Goal: Task Accomplishment & Management: Use online tool/utility

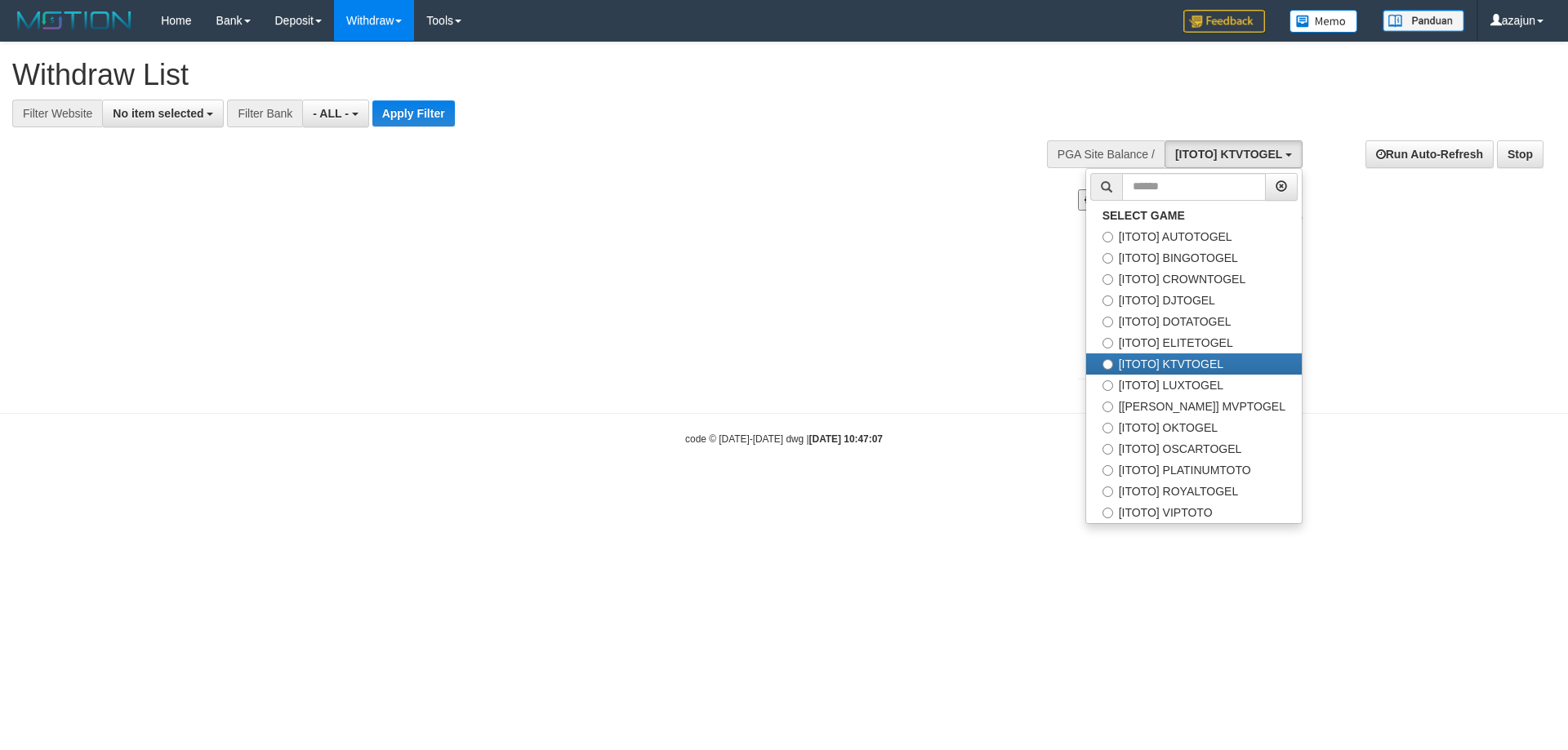
select select
drag, startPoint x: 1239, startPoint y: 237, endPoint x: 1217, endPoint y: 234, distance: 22.2
click at [1235, 237] on label "[ITOTO] AUTOTOGEL" at bounding box center [1194, 237] width 215 height 22
click at [703, 209] on div "**********" at bounding box center [784, 219] width 1568 height 354
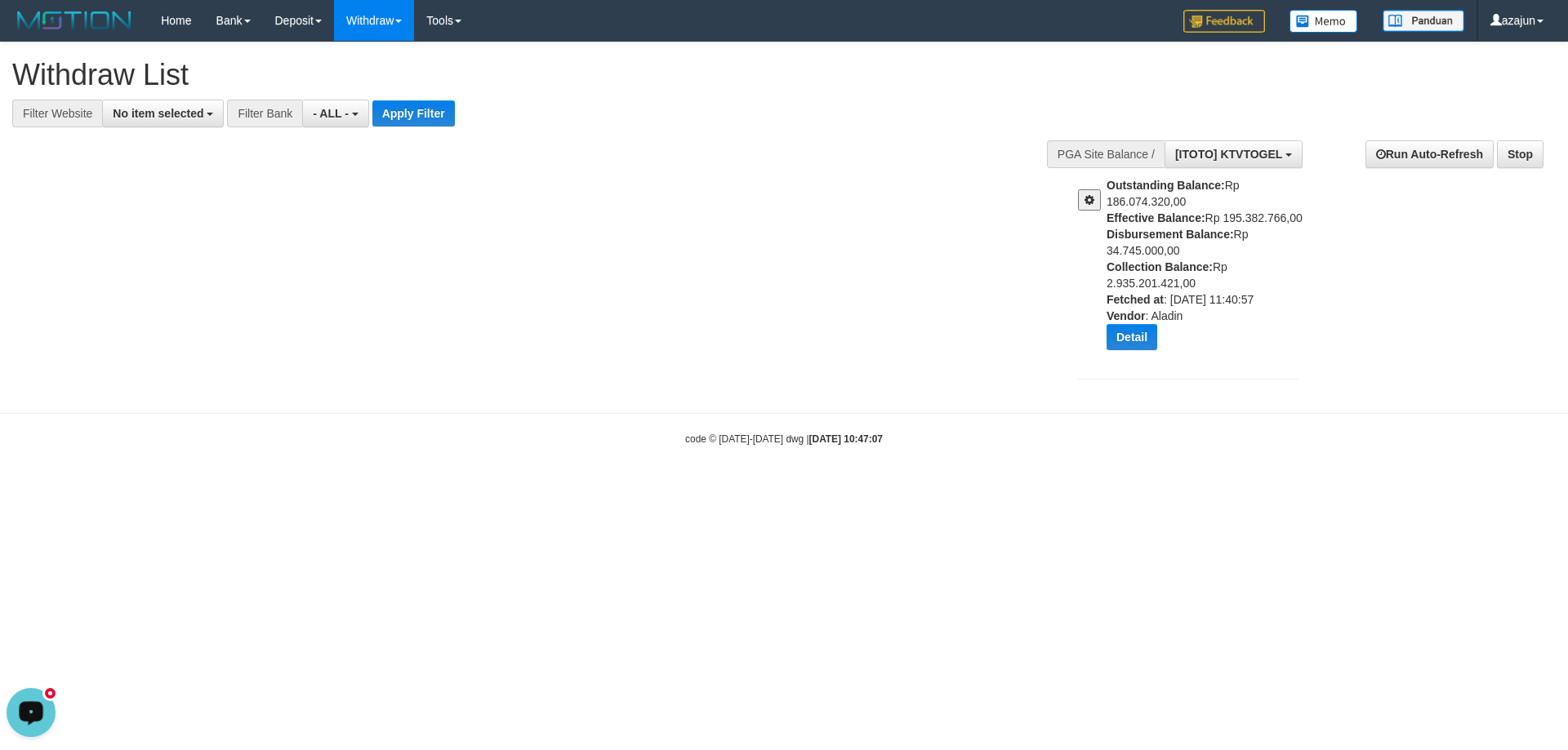
click at [1073, 209] on div at bounding box center [1085, 194] width 41 height 33
drag, startPoint x: 1093, startPoint y: 203, endPoint x: 1160, endPoint y: 175, distance: 72.6
click at [1157, 179] on div "Outstanding Balance: Rp 186.074.320,00 Effective Balance: Rp 195.382.766,00 Dis…" at bounding box center [1188, 270] width 245 height 185
click at [1218, 153] on span "[ITOTO] KTVTOGEL" at bounding box center [1228, 154] width 107 height 13
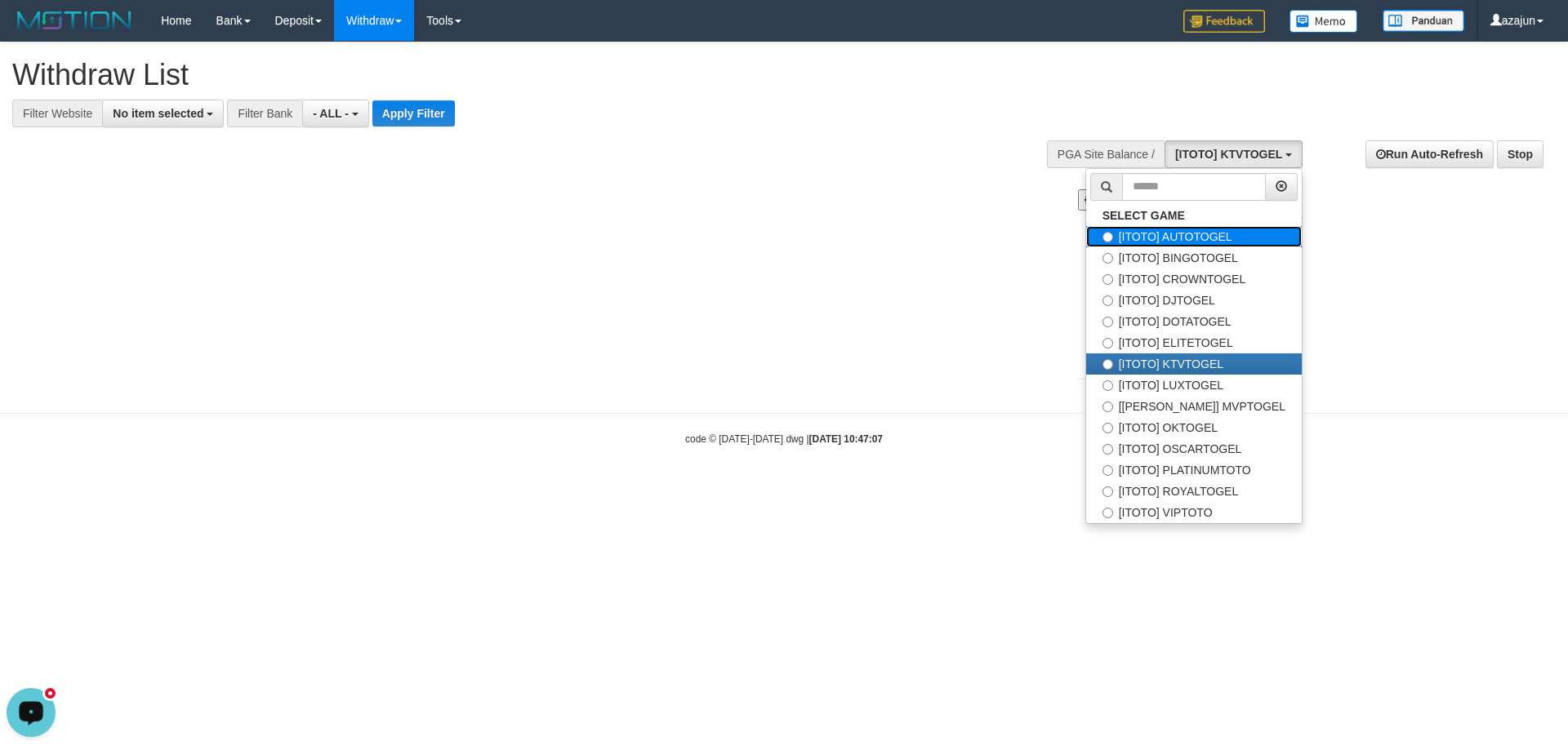
click at [1205, 237] on label "[ITOTO] AUTOTOGEL" at bounding box center [1194, 237] width 215 height 22
select select "***"
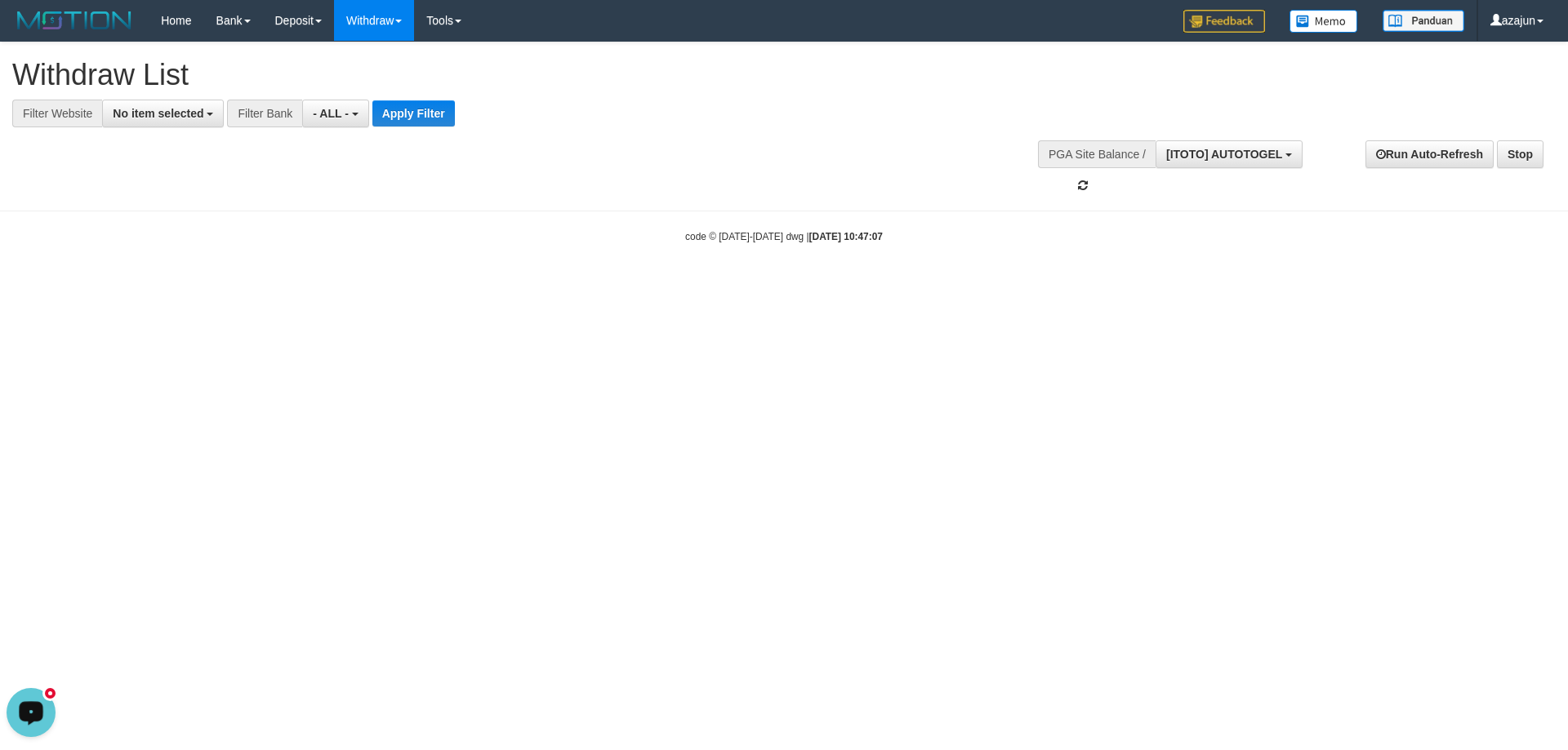
click at [664, 190] on div "**********" at bounding box center [784, 118] width 1568 height 151
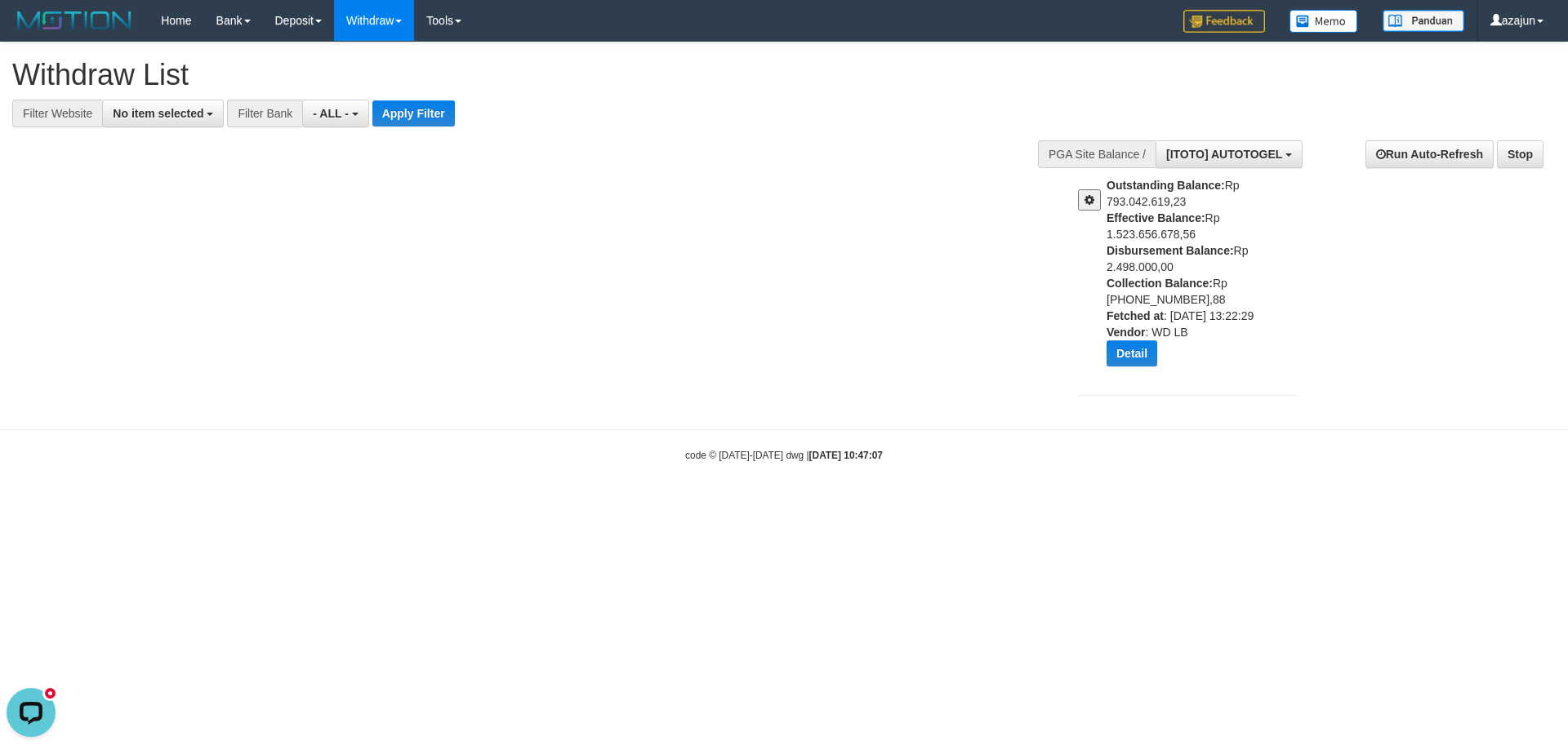
click at [1089, 197] on span at bounding box center [1089, 200] width 10 height 12
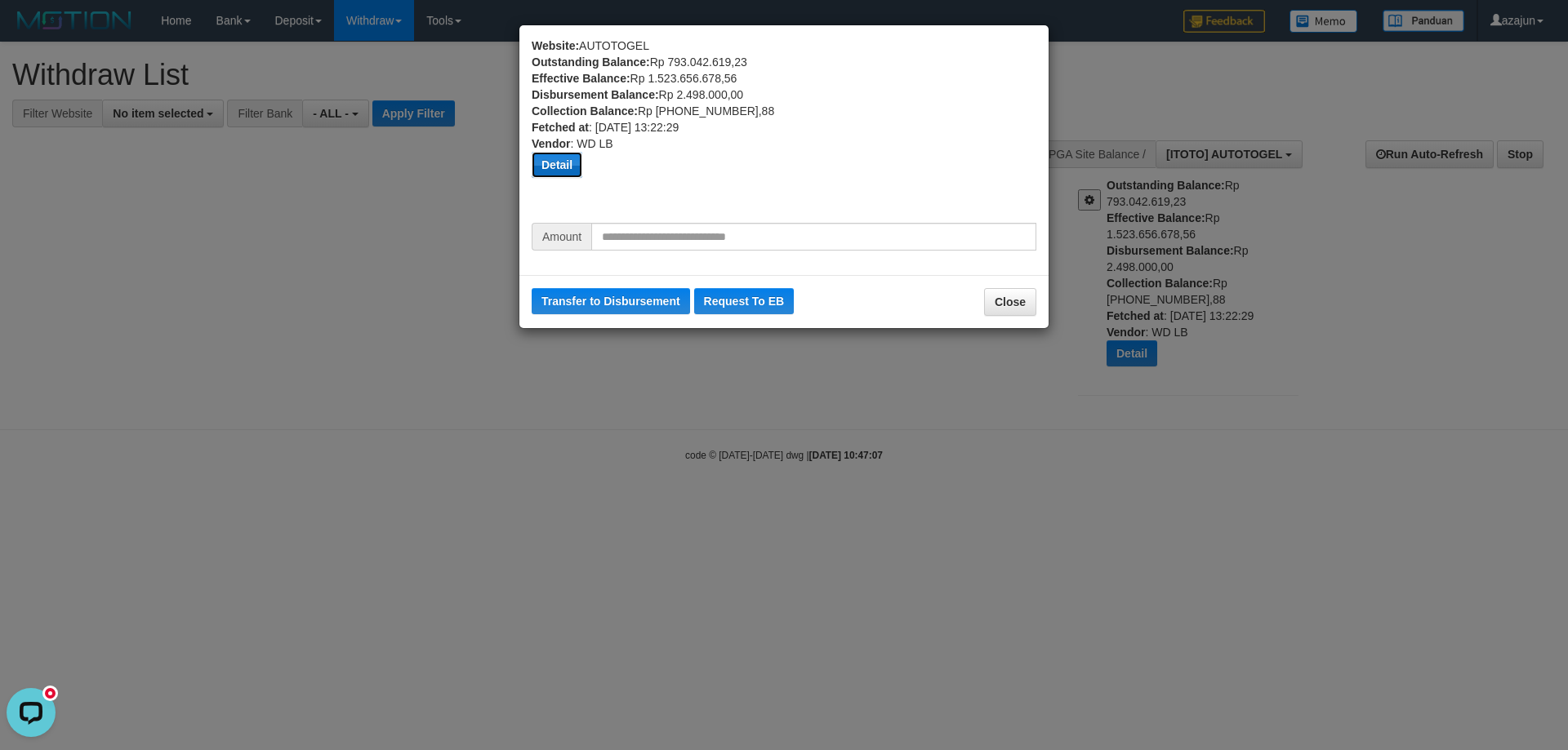
click at [555, 171] on button "Detail" at bounding box center [557, 165] width 51 height 26
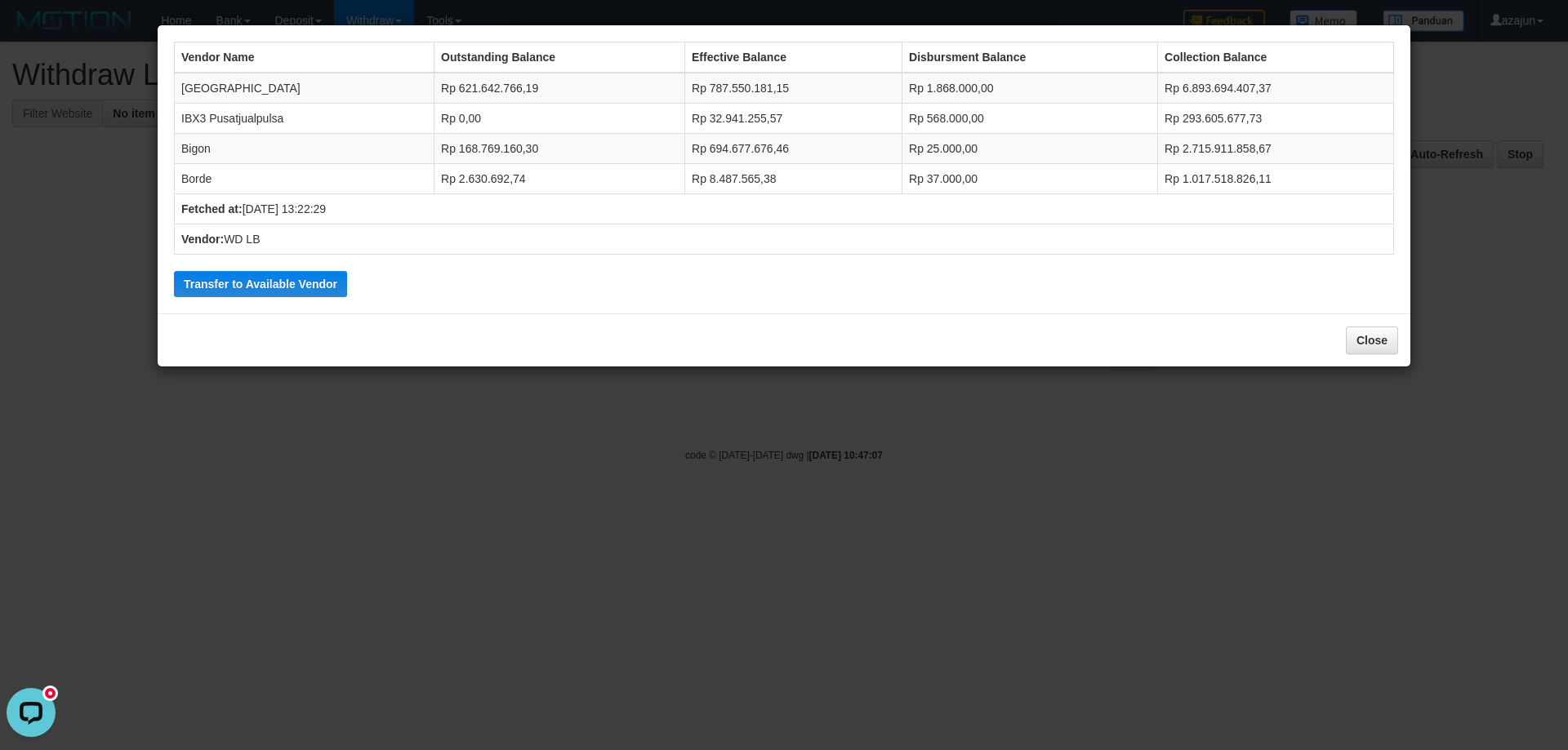
click at [271, 268] on div "Vendor Name Outstanding Balance Effective Balance Disbursment Balance Collectio…" at bounding box center [784, 169] width 1236 height 272
click at [278, 285] on button "Transfer to Available Vendor" at bounding box center [260, 284] width 173 height 26
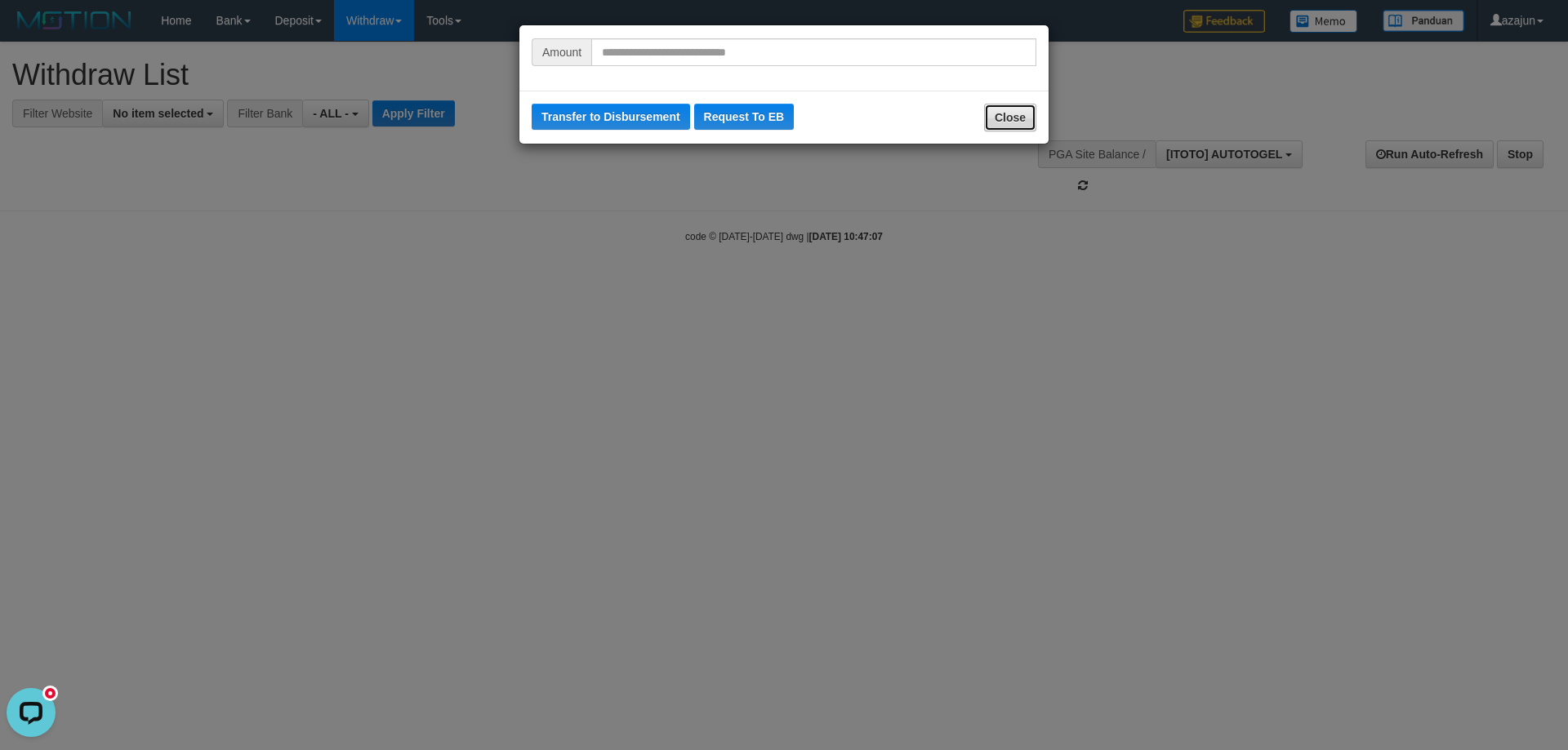
click at [1029, 129] on button "Close" at bounding box center [1010, 118] width 52 height 28
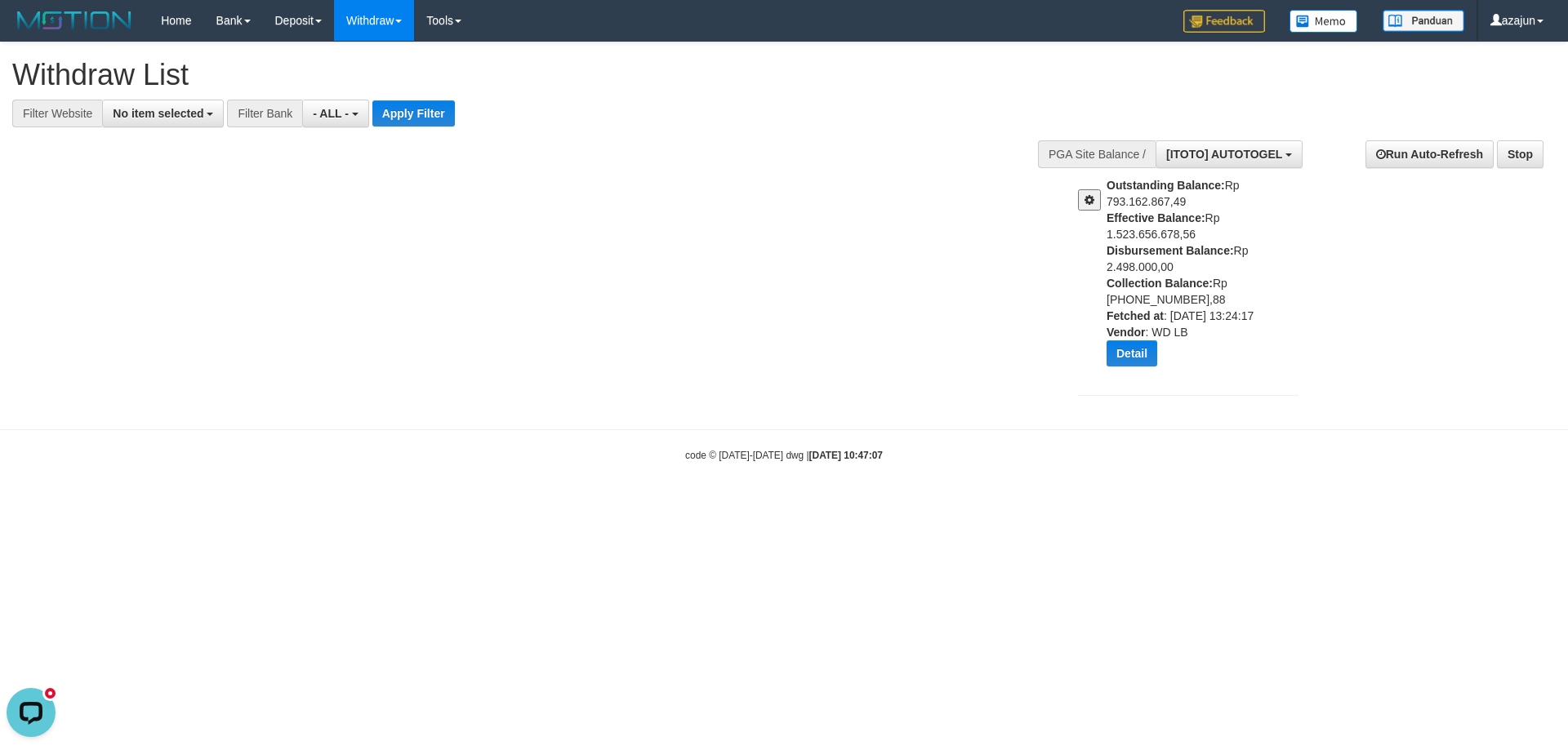
click at [1093, 195] on span at bounding box center [1089, 200] width 10 height 12
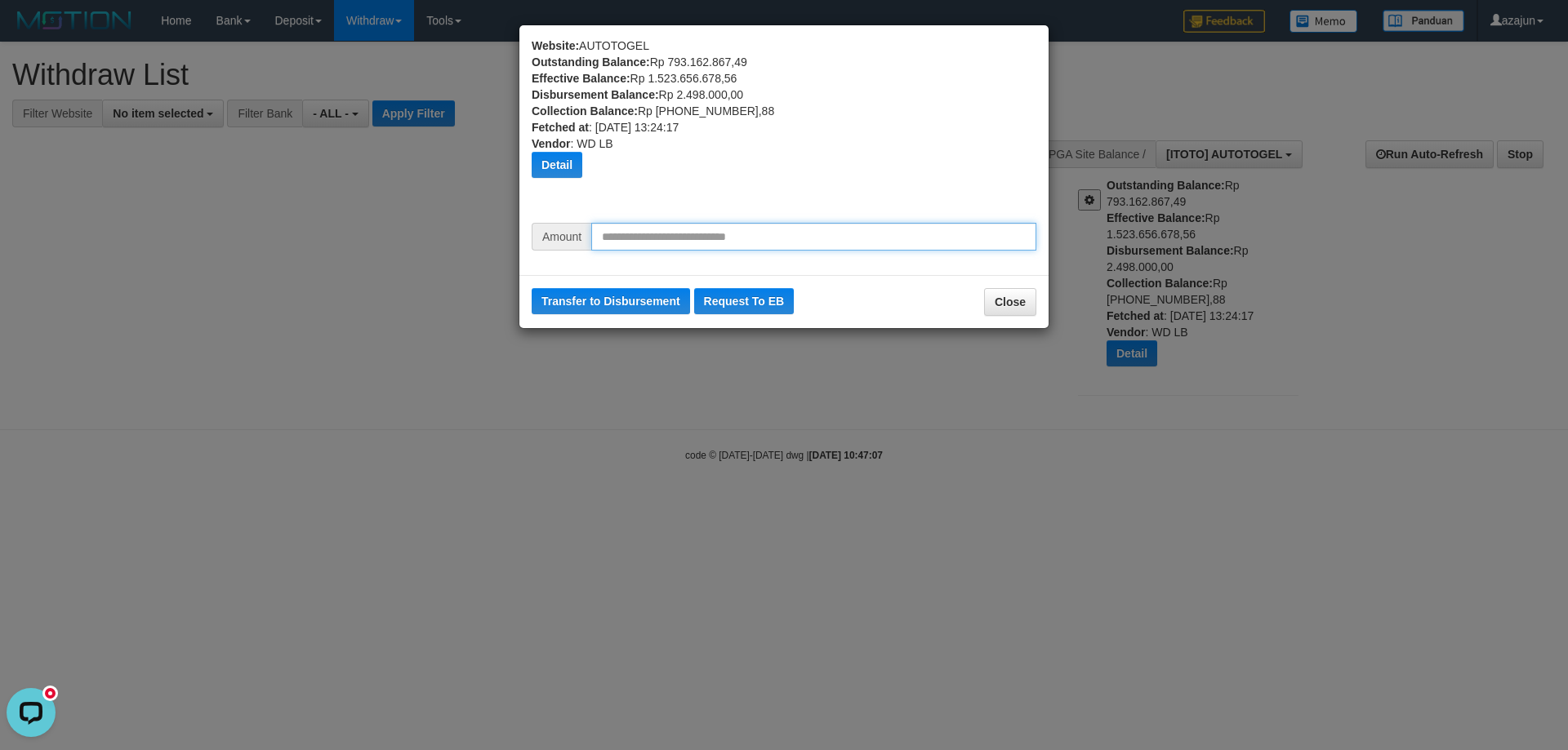
click at [760, 237] on input "text" at bounding box center [813, 237] width 445 height 28
type input "********"
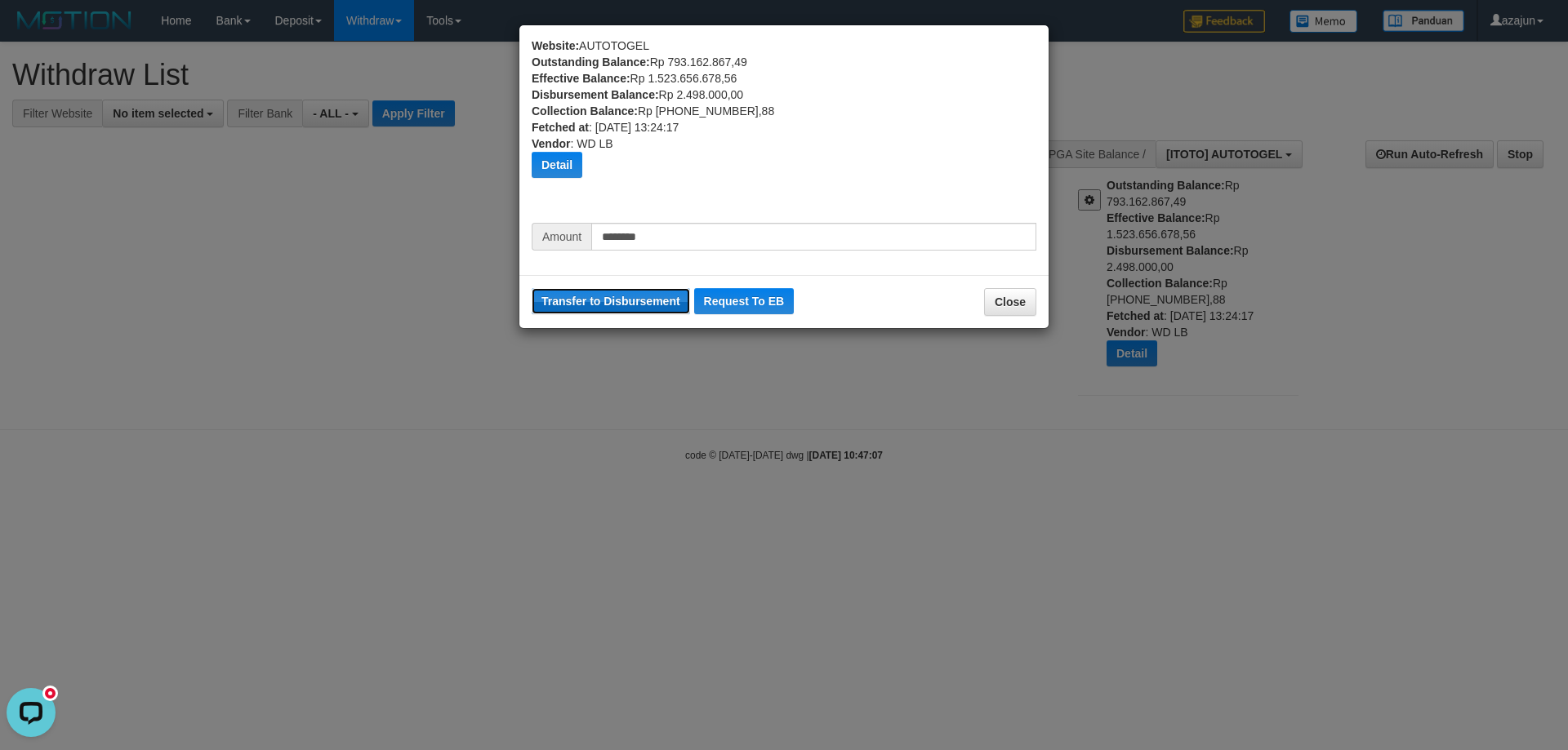
click at [630, 305] on button "Transfer to Disbursement" at bounding box center [610, 301] width 158 height 26
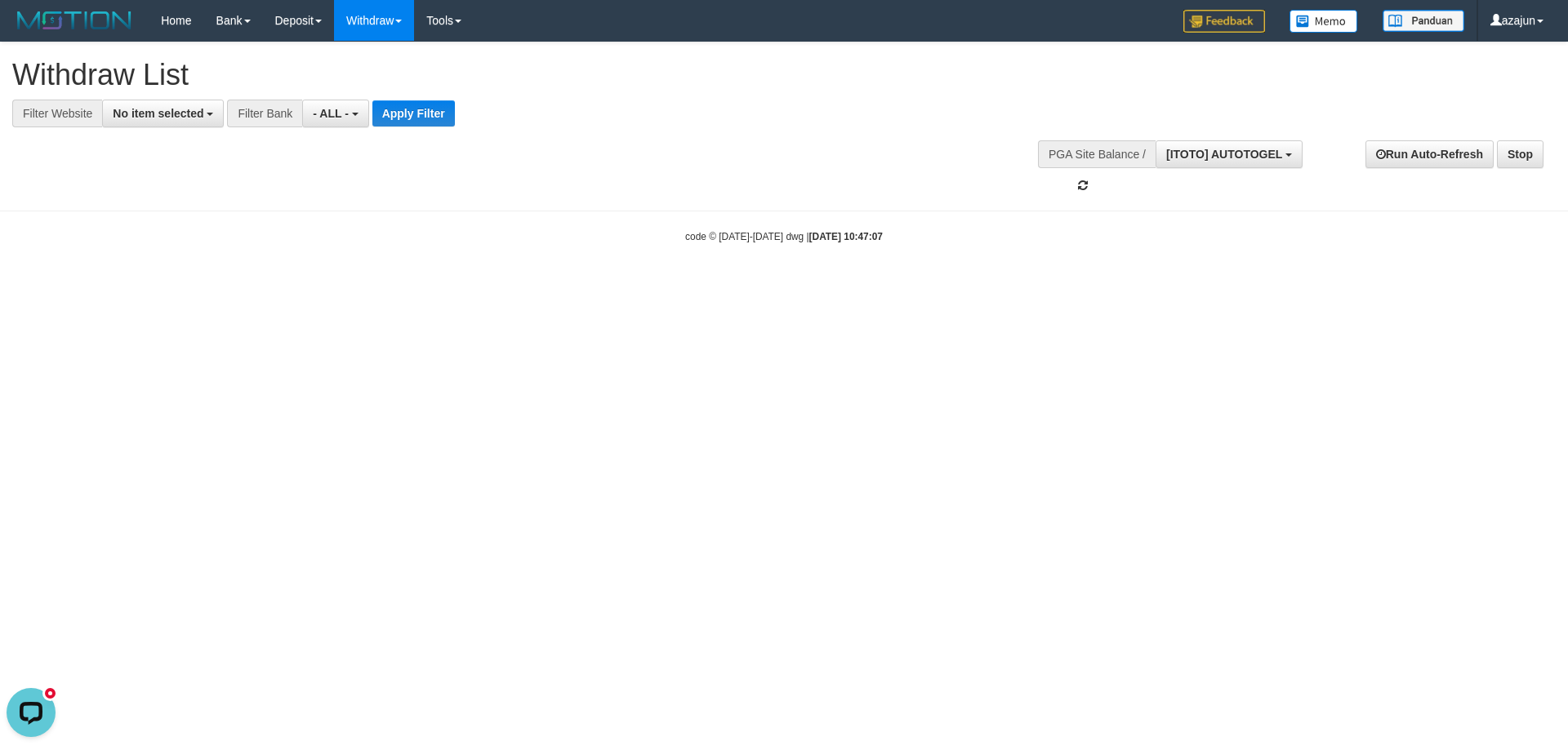
click at [747, 285] on html "Toggle navigation Home Bank Account List Load By Website Group [ITOTO] AUTOTOGE…" at bounding box center [784, 142] width 1568 height 285
